Goal: Task Accomplishment & Management: Use online tool/utility

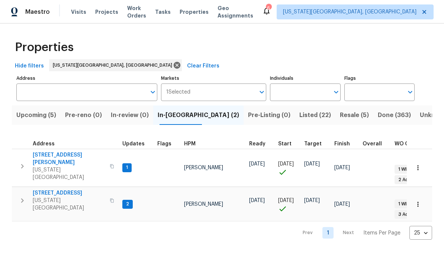
click at [300, 116] on span "Listed (22)" at bounding box center [316, 115] width 32 height 10
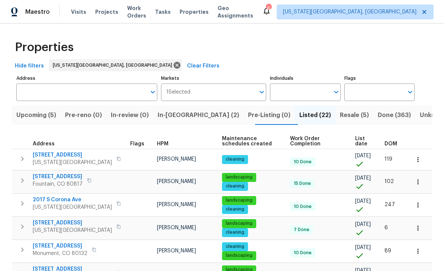
click at [358, 141] on span "List date" at bounding box center [363, 141] width 17 height 10
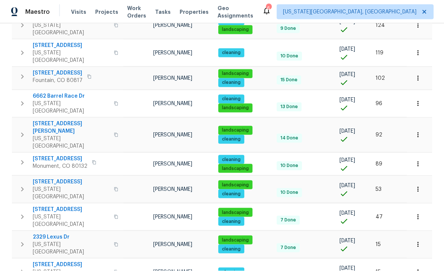
scroll to position [24, 0]
click at [114, 215] on icon "button" at bounding box center [116, 217] width 4 height 4
click at [63, 205] on span "7030 Dutch Loop" at bounding box center [71, 208] width 77 height 7
click at [60, 233] on span "2329 Lexus Dr" at bounding box center [71, 236] width 77 height 7
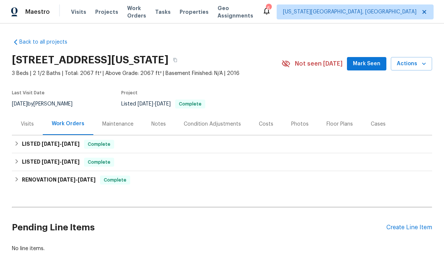
click at [428, 60] on icon "button" at bounding box center [424, 63] width 7 height 7
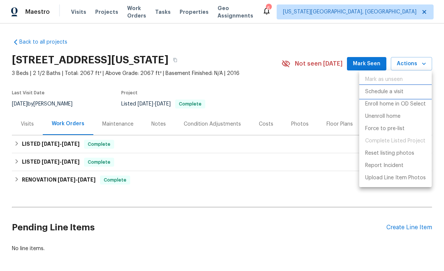
click at [388, 94] on p "Schedule a visit" at bounding box center [385, 92] width 38 height 8
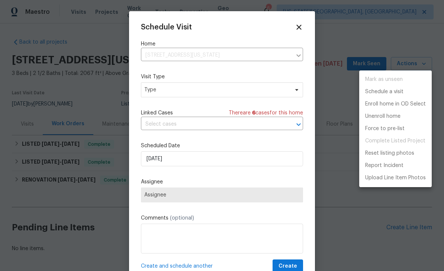
click at [223, 96] on div at bounding box center [222, 135] width 444 height 271
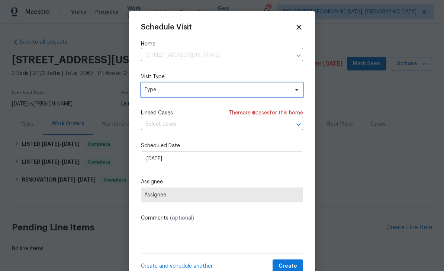
click at [246, 95] on span "Type" at bounding box center [222, 89] width 162 height 15
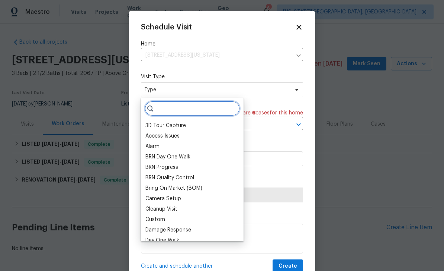
click at [176, 112] on input "search" at bounding box center [192, 108] width 95 height 15
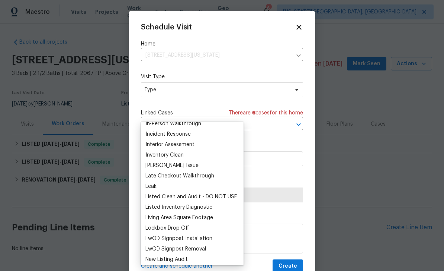
scroll to position [287, 0]
click at [168, 151] on div "Inventory Clean" at bounding box center [165, 154] width 38 height 7
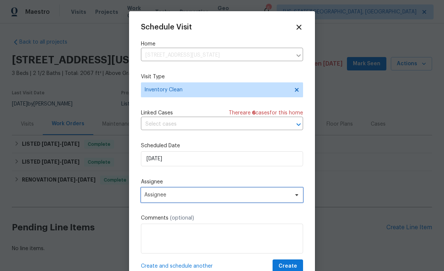
click at [192, 196] on span "Assignee" at bounding box center [217, 195] width 146 height 6
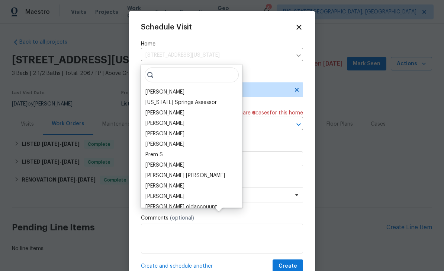
click at [164, 88] on div "[PERSON_NAME]" at bounding box center [165, 91] width 39 height 7
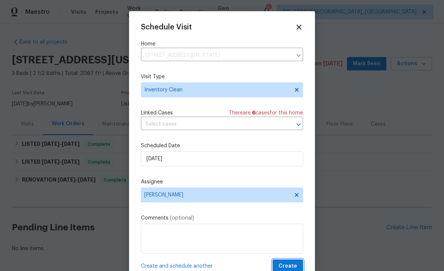
click at [296, 265] on span "Create" at bounding box center [288, 265] width 19 height 9
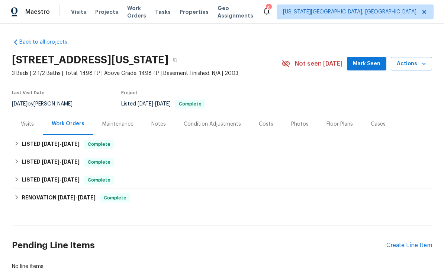
click at [422, 67] on icon "button" at bounding box center [424, 63] width 7 height 7
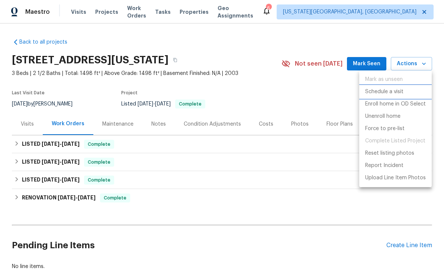
click at [390, 90] on p "Schedule a visit" at bounding box center [385, 92] width 38 height 8
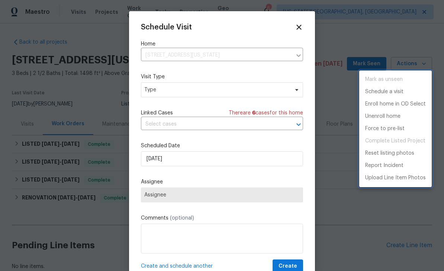
click at [205, 92] on div at bounding box center [222, 135] width 444 height 271
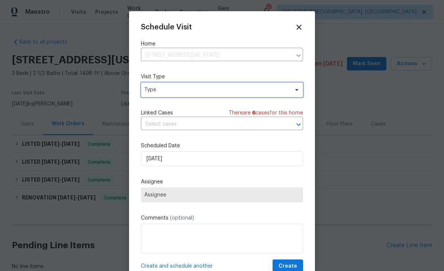
click at [246, 91] on span "Type" at bounding box center [216, 89] width 145 height 7
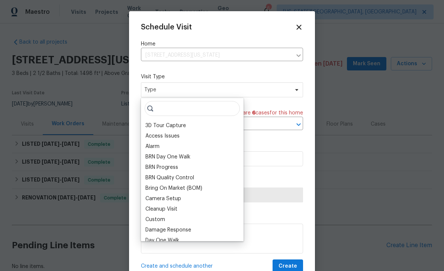
click at [176, 137] on div "Access Issues" at bounding box center [163, 135] width 34 height 7
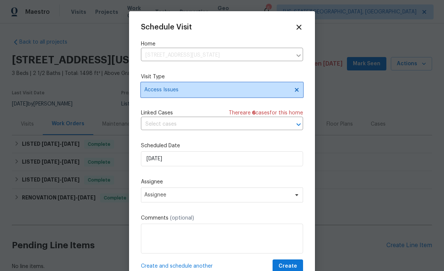
click at [219, 92] on span "Access Issues" at bounding box center [216, 89] width 145 height 7
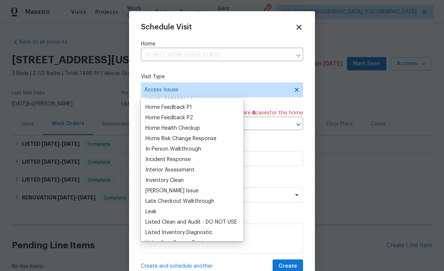
scroll to position [249, 0]
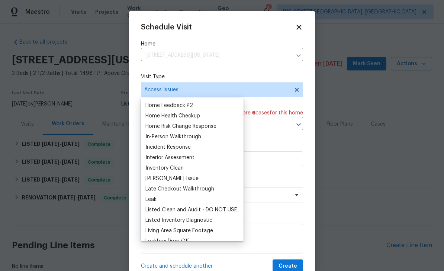
click at [178, 168] on div "Inventory Clean" at bounding box center [165, 167] width 38 height 7
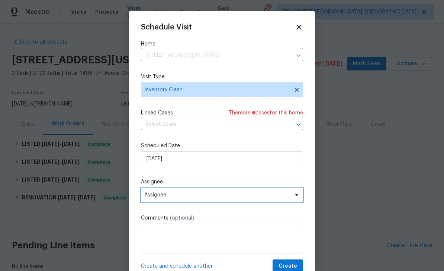
click at [187, 200] on span "Assignee" at bounding box center [222, 194] width 162 height 15
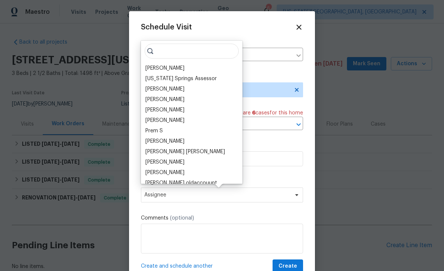
click at [167, 66] on div "[PERSON_NAME]" at bounding box center [165, 67] width 39 height 7
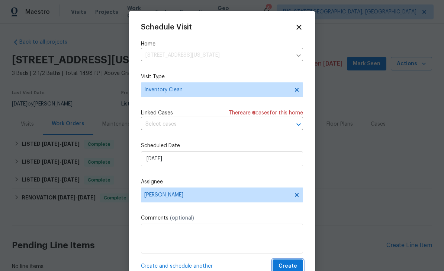
click at [291, 266] on span "Create" at bounding box center [288, 265] width 19 height 9
